Goal: Contribute content: Add original content to the website for others to see

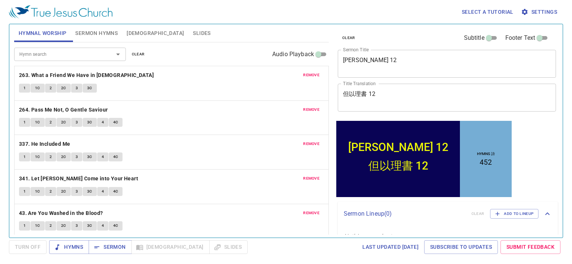
click at [140, 57] on span "clear" at bounding box center [138, 54] width 13 height 7
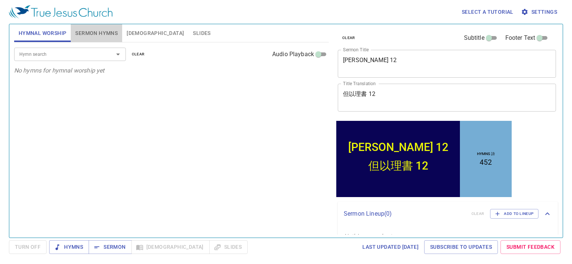
click at [107, 37] on span "Sermon Hymns" at bounding box center [96, 33] width 42 height 9
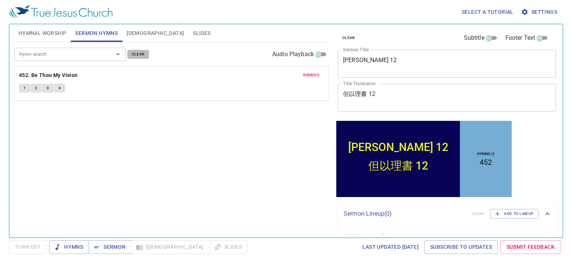
click at [138, 53] on span "clear" at bounding box center [138, 54] width 13 height 7
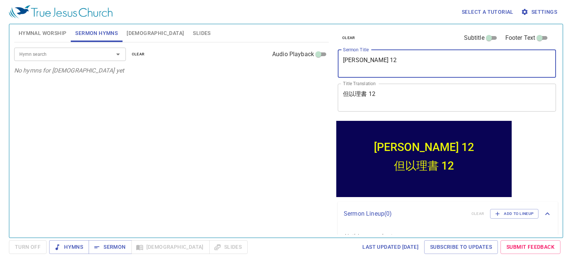
drag, startPoint x: 382, startPoint y: 60, endPoint x: 330, endPoint y: 61, distance: 51.4
click at [330, 61] on div "Hymnal Worship Sermon Hymns Bible Slides Hymn search Hymn search clear Audio Pl…" at bounding box center [285, 128] width 549 height 214
type textarea "Sunday Nighht Prayer"
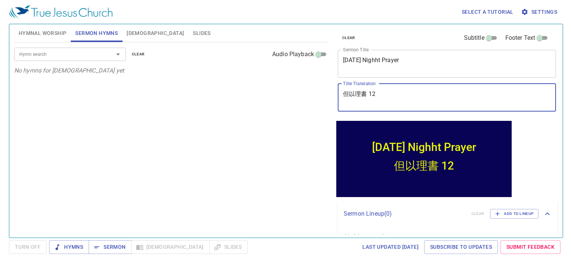
drag, startPoint x: 383, startPoint y: 98, endPoint x: 336, endPoint y: 100, distance: 46.6
click at [336, 100] on div "clear Subtitle Footer Text Sermon Title Sunday Nighht Prayer x Sermon Title Tit…" at bounding box center [446, 71] width 223 height 95
type textarea "[PERSON_NAME] 18:8-9"
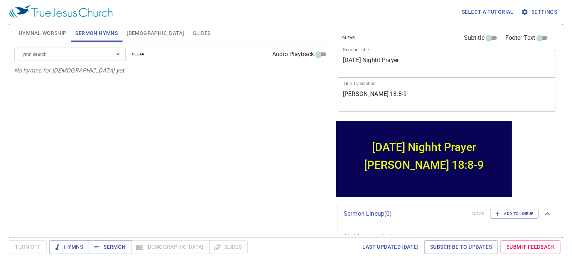
click at [133, 33] on span "[DEMOGRAPHIC_DATA]" at bounding box center [155, 33] width 57 height 9
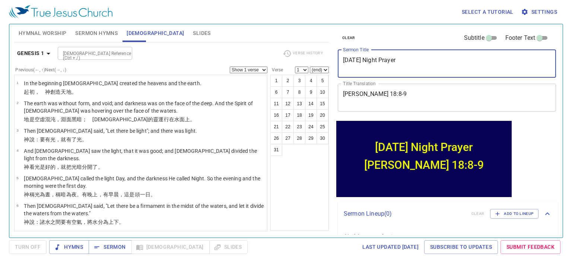
type textarea "[DATE] Night Prayer"
click at [46, 52] on icon "button" at bounding box center [48, 53] width 9 height 9
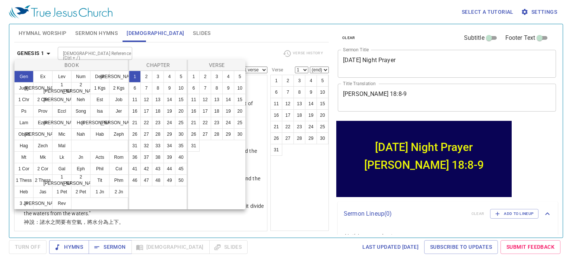
click at [26, 156] on button "Mt" at bounding box center [23, 157] width 19 height 12
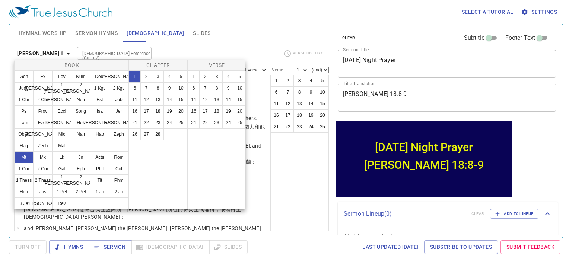
click at [157, 113] on button "18" at bounding box center [158, 111] width 12 height 12
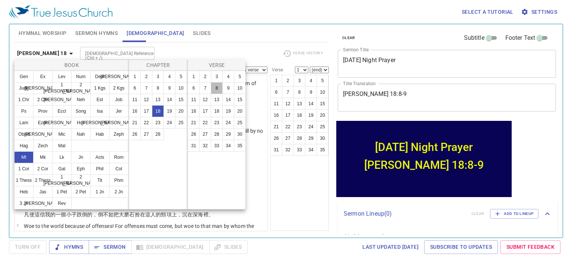
click at [217, 88] on button "8" at bounding box center [217, 88] width 12 height 12
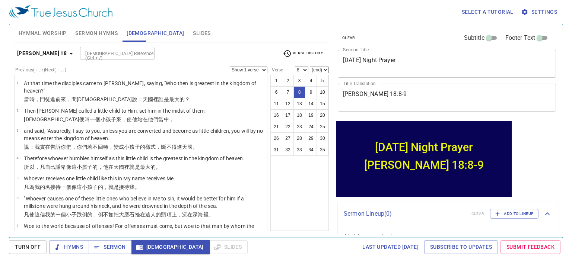
scroll to position [105, 0]
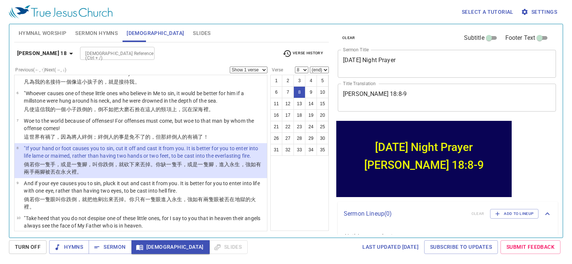
click at [68, 180] on p "And if your eye causes you to sin, pluck it out and cast it from you. It is bet…" at bounding box center [144, 187] width 241 height 15
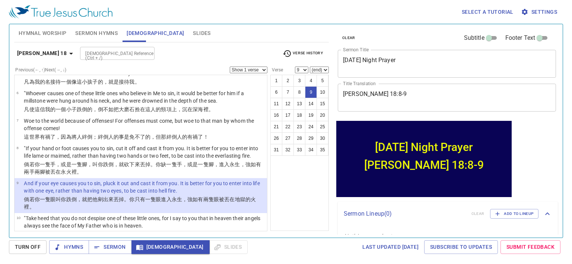
click at [66, 169] on wg906 "在永 火 裡 。" at bounding box center [68, 172] width 26 height 6
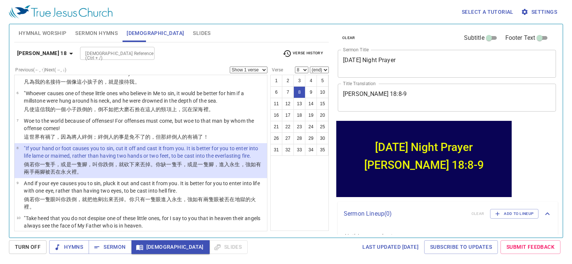
click at [67, 182] on p "And if your eye causes you to sin, pluck it out and cast it from you. It is bet…" at bounding box center [144, 187] width 241 height 15
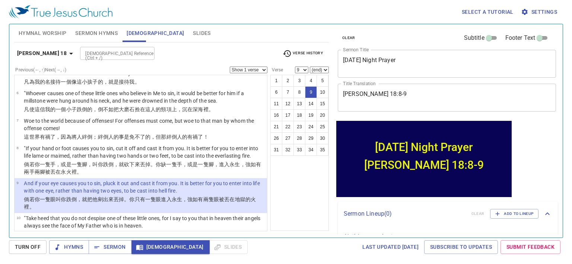
click at [61, 149] on p ""If your hand or foot causes you to sin, cut it off and cast it from you. It is…" at bounding box center [144, 152] width 241 height 15
select select "8"
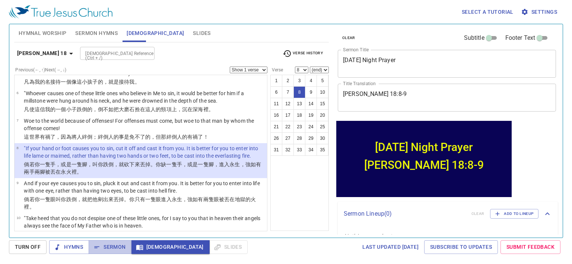
click at [110, 246] on span "Sermon" at bounding box center [110, 247] width 31 height 9
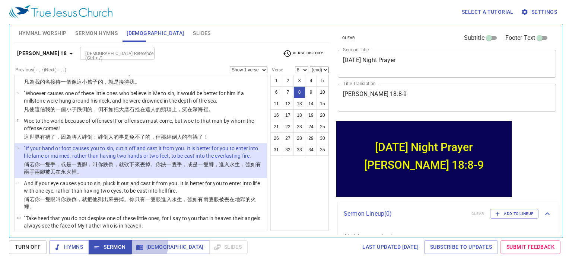
click at [142, 245] on icon "button" at bounding box center [139, 247] width 7 height 7
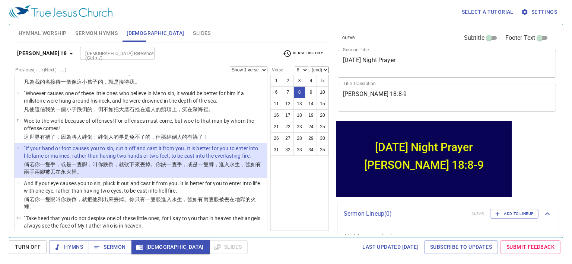
click at [60, 145] on p ""If your hand or foot causes you to sin, cut it off and cast it from you. It is…" at bounding box center [144, 152] width 241 height 15
click at [22, 245] on span "Turn Off" at bounding box center [28, 247] width 26 height 9
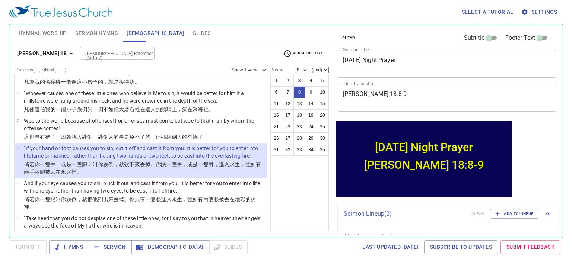
click at [142, 247] on span "[DEMOGRAPHIC_DATA]" at bounding box center [170, 247] width 66 height 9
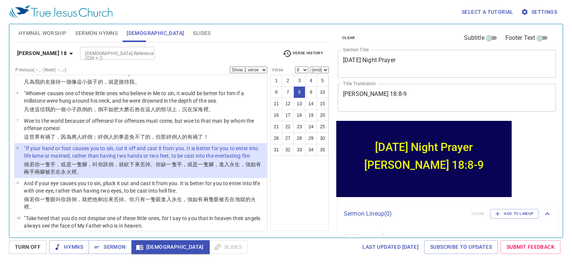
click at [118, 247] on span "Sermon" at bounding box center [110, 247] width 31 height 9
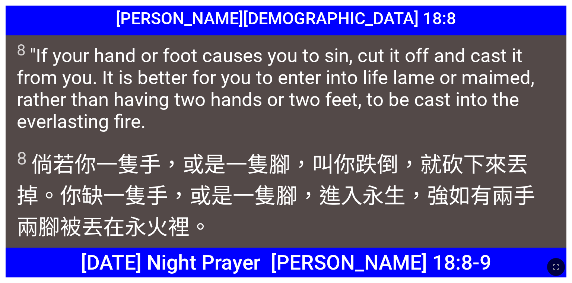
click at [554, 265] on icon "button" at bounding box center [555, 266] width 5 height 5
click at [556, 264] on icon "button" at bounding box center [555, 266] width 9 height 9
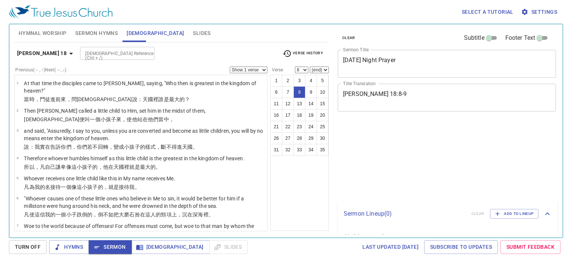
select select "8"
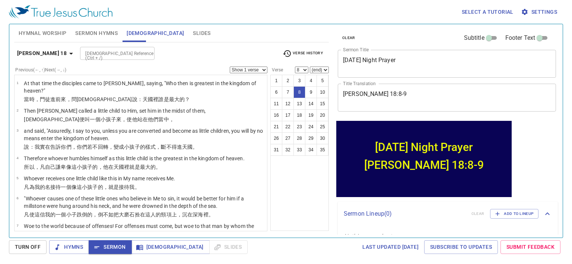
scroll to position [105, 0]
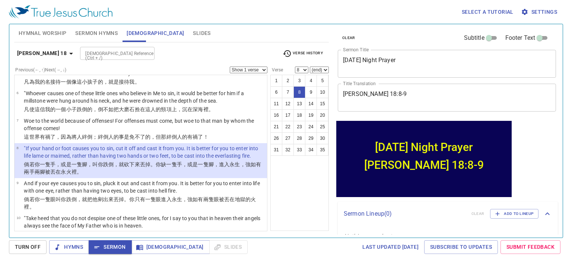
click at [89, 145] on p ""If your hand or foot causes you to sin, cut it off and cast it from you. It is…" at bounding box center [144, 152] width 241 height 15
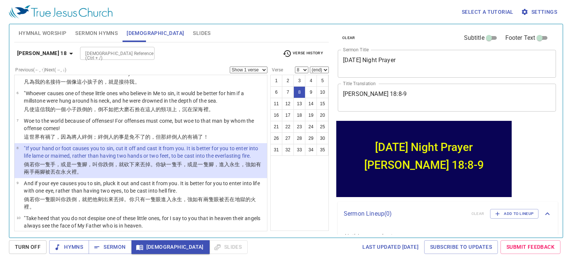
click at [255, 68] on select "Show 1 verse Show 2 verses Show 3 verses Show 4 verses Show 5 verses" at bounding box center [249, 70] width 38 height 7
select select "2"
click at [230, 67] on select "Show 1 verse Show 2 verses Show 3 verses Show 4 verses Show 5 verses" at bounding box center [249, 70] width 38 height 7
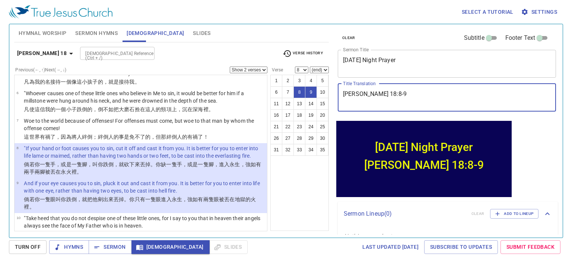
drag, startPoint x: 398, startPoint y: 93, endPoint x: 336, endPoint y: 93, distance: 61.8
click at [336, 93] on div "clear Subtitle Footer Text Sermon Title Sunday Night Prayer x Sermon Title Titl…" at bounding box center [446, 71] width 223 height 95
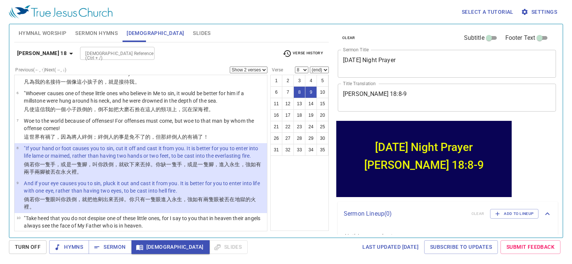
click at [29, 249] on span "Turn Off" at bounding box center [28, 247] width 26 height 9
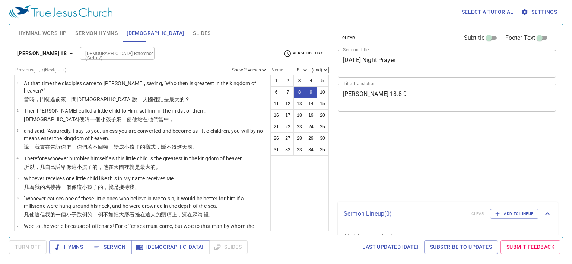
select select "2"
select select "8"
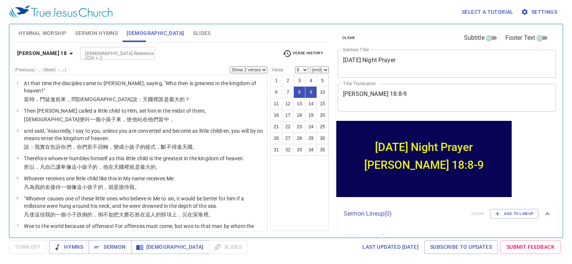
scroll to position [105, 0]
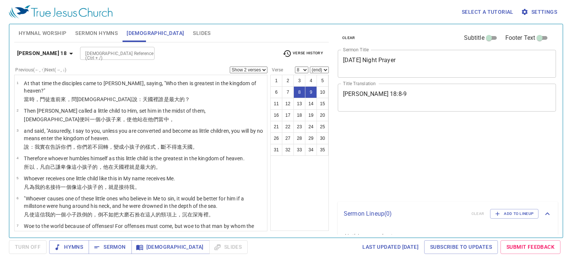
select select "2"
select select "8"
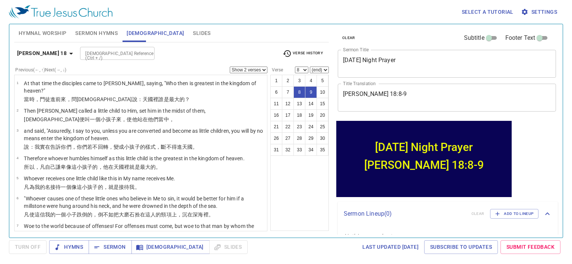
scroll to position [105, 0]
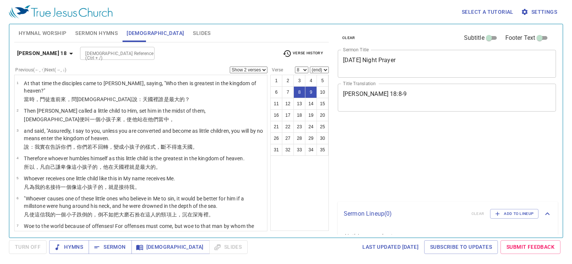
select select "2"
select select "8"
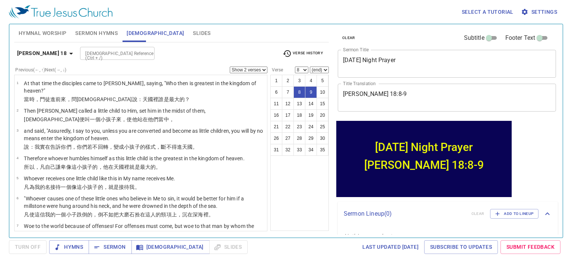
scroll to position [105, 0]
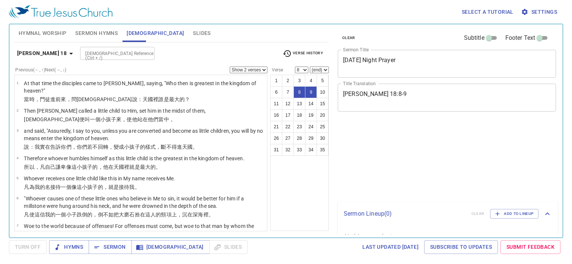
select select "2"
select select "8"
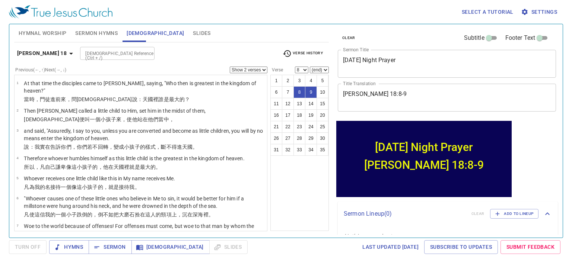
scroll to position [105, 0]
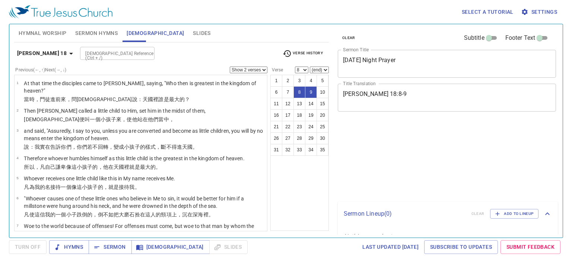
select select "2"
select select "8"
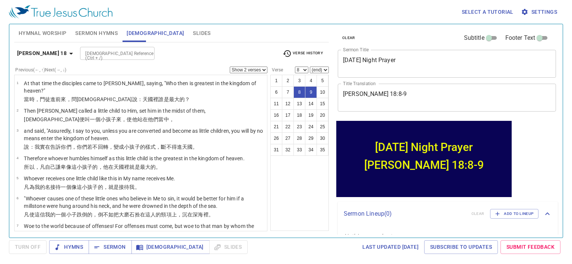
scroll to position [105, 0]
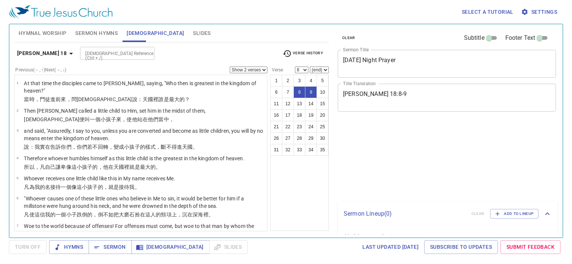
select select "2"
select select "8"
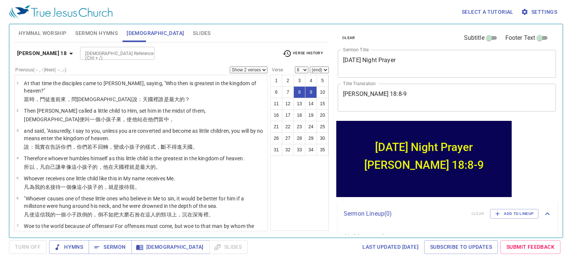
scroll to position [105, 0]
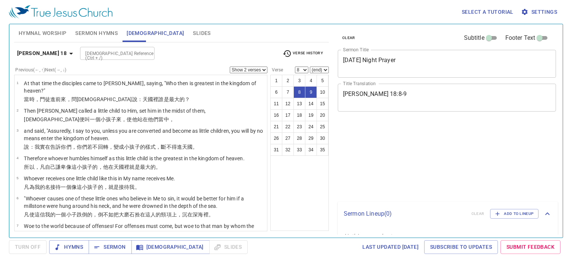
select select "2"
select select "8"
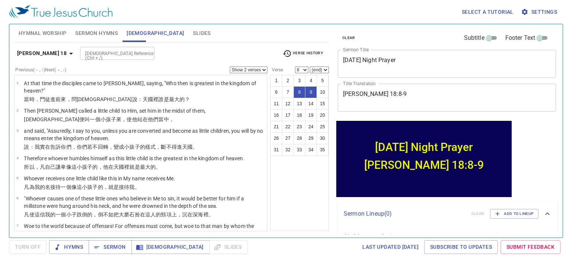
scroll to position [105, 0]
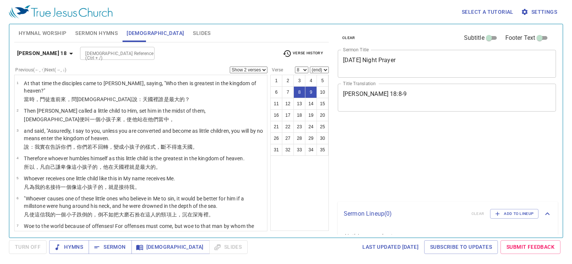
select select "2"
select select "8"
